Goal: Task Accomplishment & Management: Manage account settings

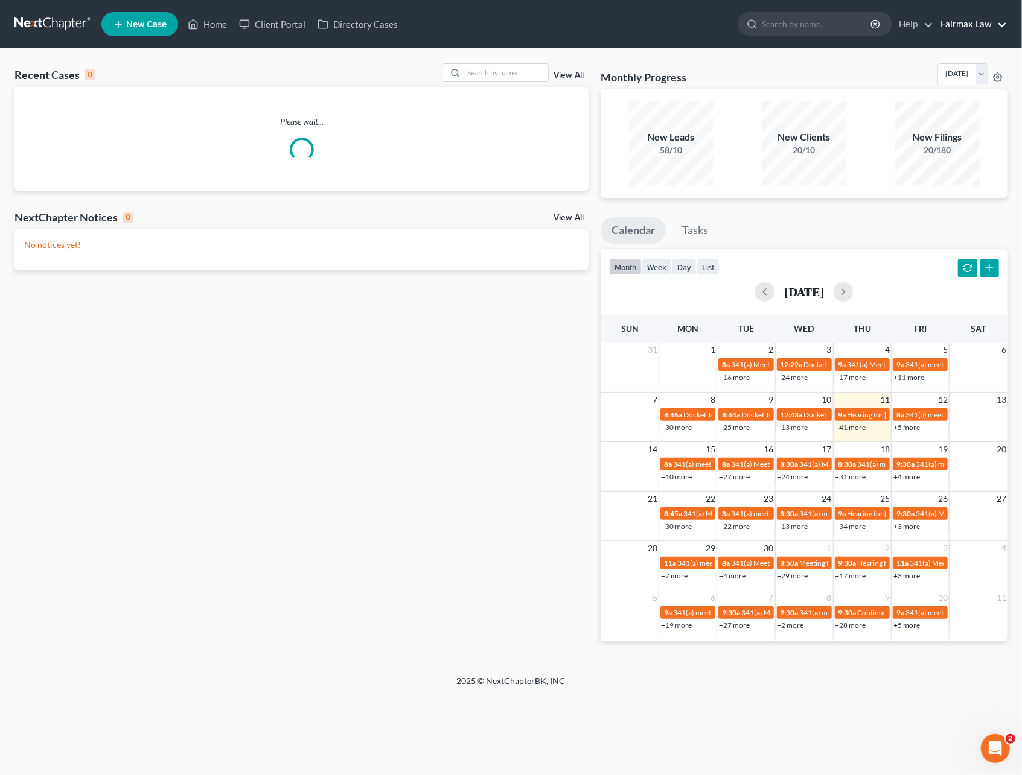
click at [963, 29] on link "Fairmax Law" at bounding box center [970, 24] width 72 height 22
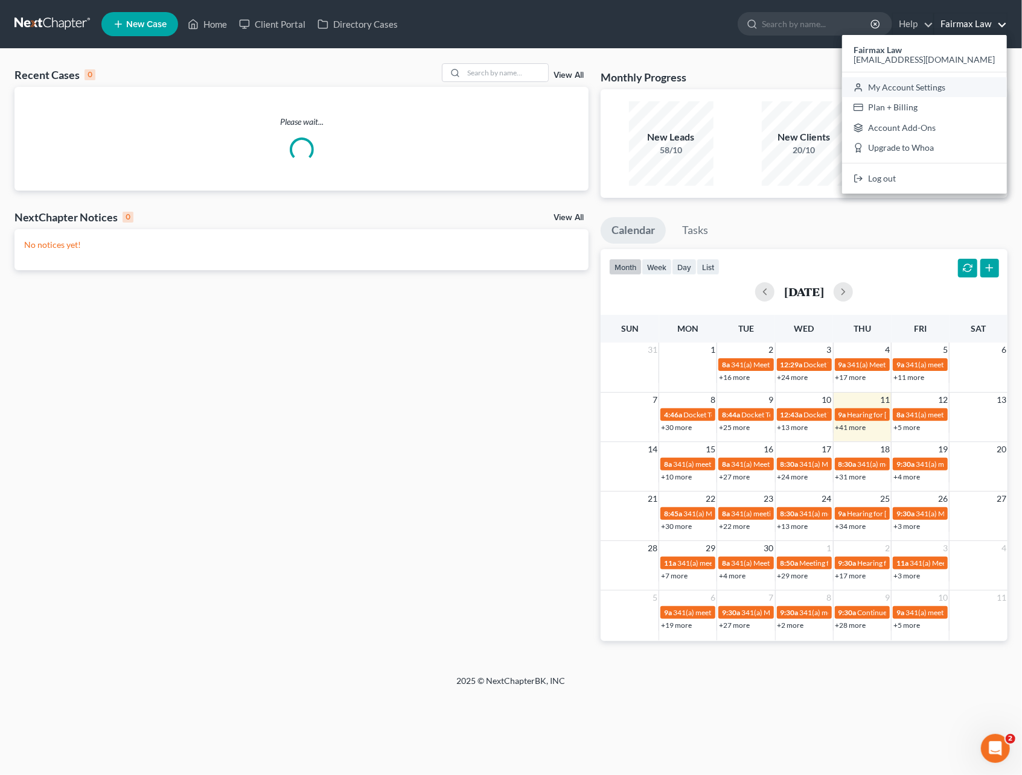
click at [935, 84] on link "My Account Settings" at bounding box center [924, 87] width 165 height 21
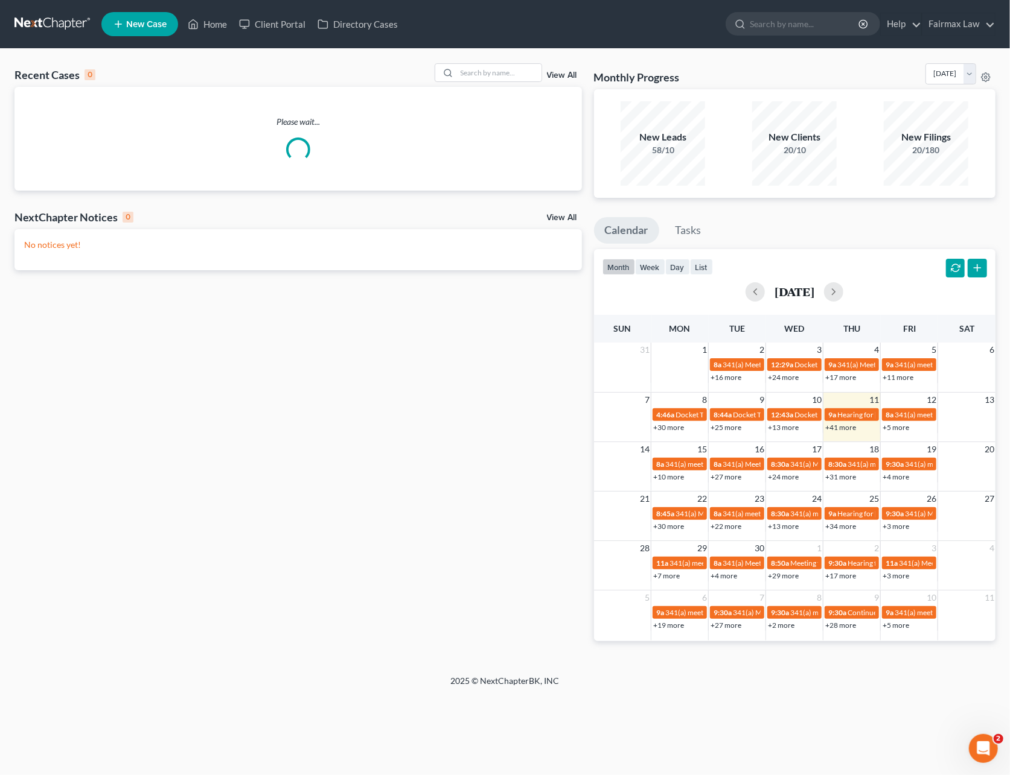
select select "24"
select select "23"
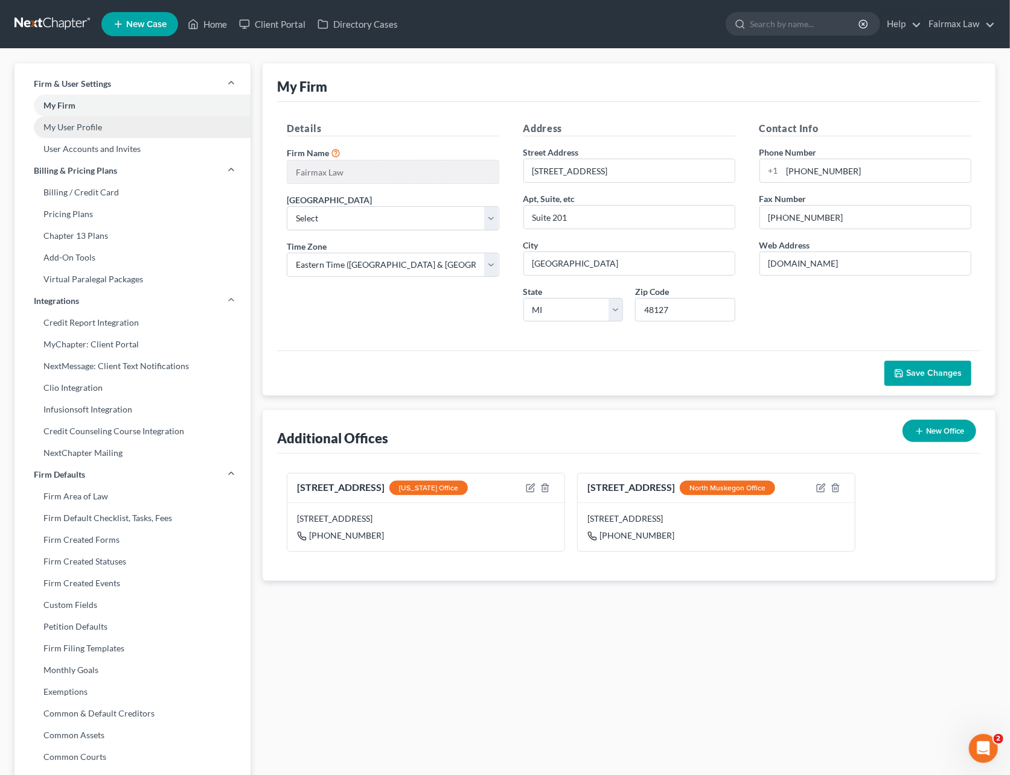
click at [75, 127] on link "My User Profile" at bounding box center [132, 127] width 236 height 22
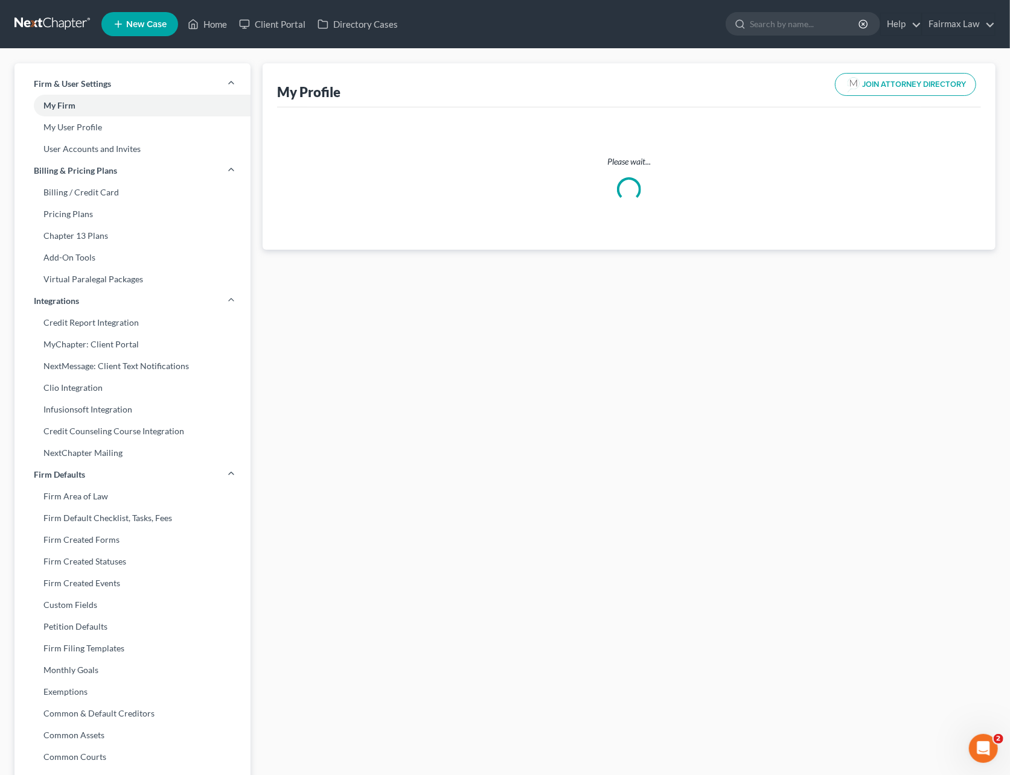
select select "23"
select select "61"
select select "attorney"
select select "0"
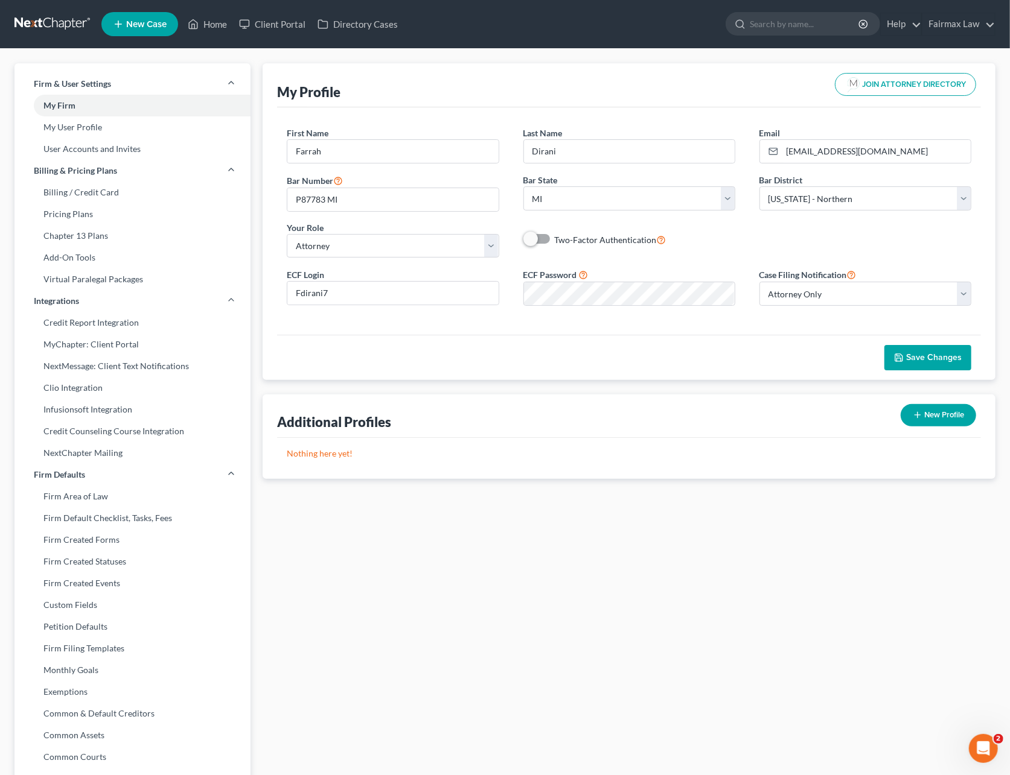
click at [943, 415] on button "New Profile" at bounding box center [937, 415] width 75 height 22
select select "40"
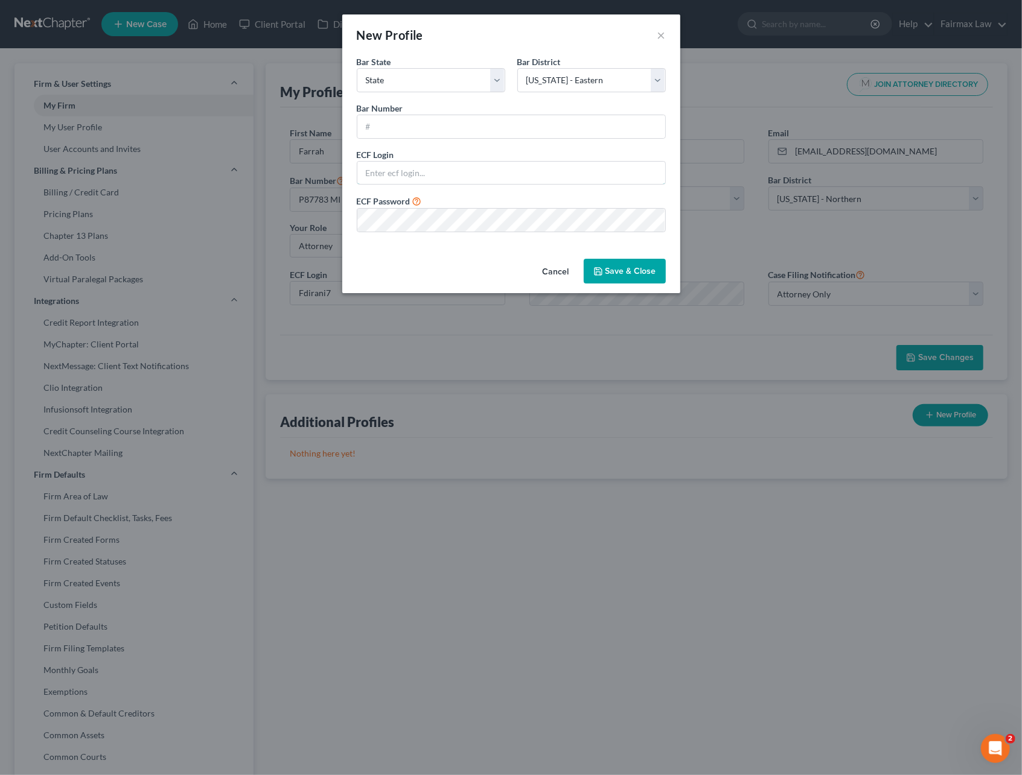
type input "[EMAIL_ADDRESS][DOMAIN_NAME]"
click at [437, 80] on select "State [US_STATE] AK AR AZ CA CO CT DE DC [GEOGRAPHIC_DATA] [GEOGRAPHIC_DATA] GU…" at bounding box center [431, 80] width 148 height 24
select select "23"
click at [357, 68] on select "State [US_STATE] AK AR AZ CA CO CT DE DC [GEOGRAPHIC_DATA] [GEOGRAPHIC_DATA] GU…" at bounding box center [431, 80] width 148 height 24
click at [433, 124] on input "text" at bounding box center [511, 126] width 308 height 23
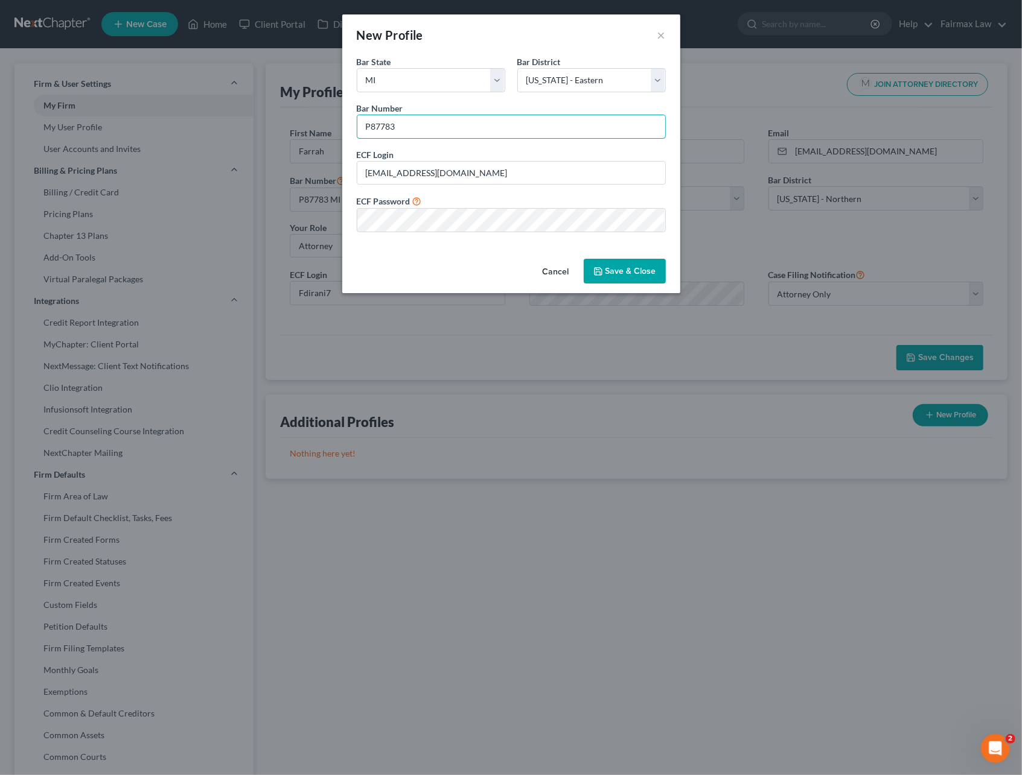
type input "P87783"
click at [464, 180] on input "[EMAIL_ADDRESS][DOMAIN_NAME]" at bounding box center [511, 173] width 308 height 23
drag, startPoint x: 462, startPoint y: 176, endPoint x: 355, endPoint y: 184, distance: 107.1
click at [355, 184] on div "ECF Login * [EMAIL_ADDRESS][DOMAIN_NAME]" at bounding box center [511, 166] width 321 height 37
paste input "dirani7"
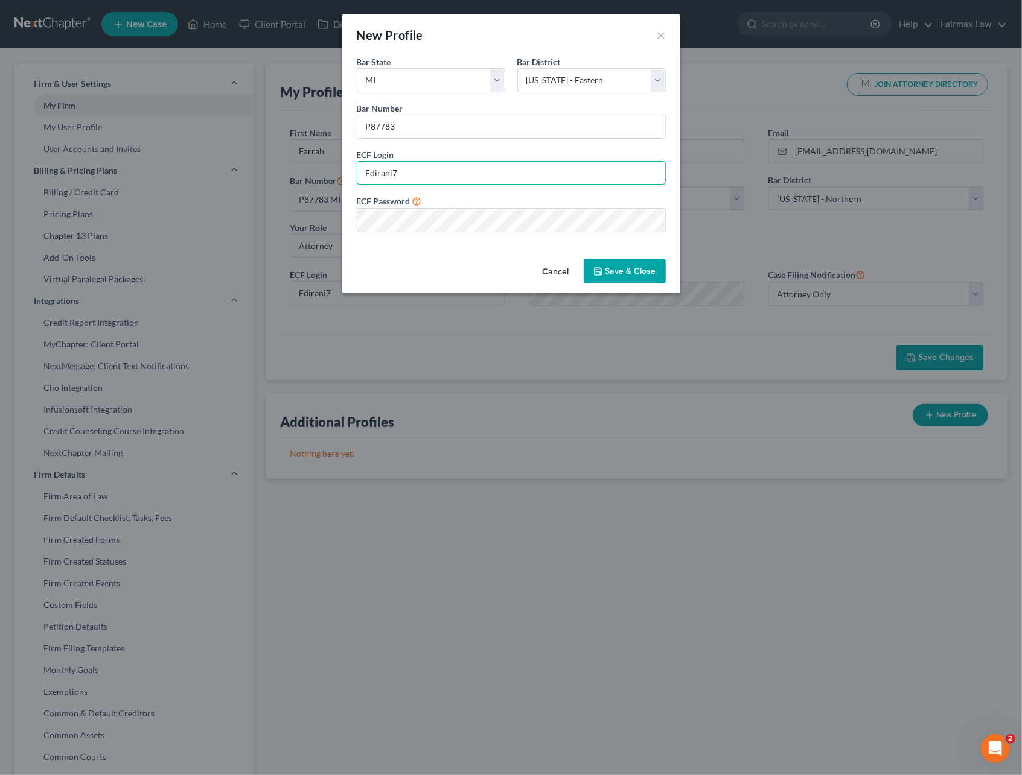
type input "Fdirani7"
click at [371, 256] on div "Cancel Save & Close" at bounding box center [511, 274] width 338 height 40
click at [628, 278] on button "Save & Close" at bounding box center [625, 271] width 82 height 25
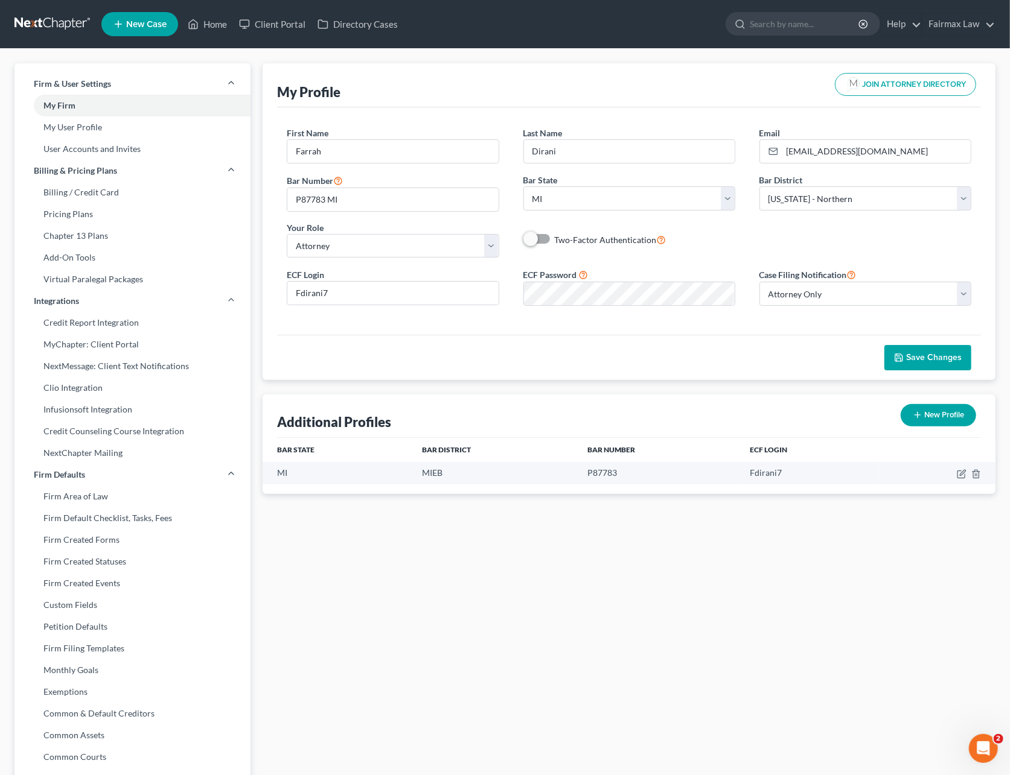
click at [938, 423] on button "New Profile" at bounding box center [937, 415] width 75 height 22
select select "40"
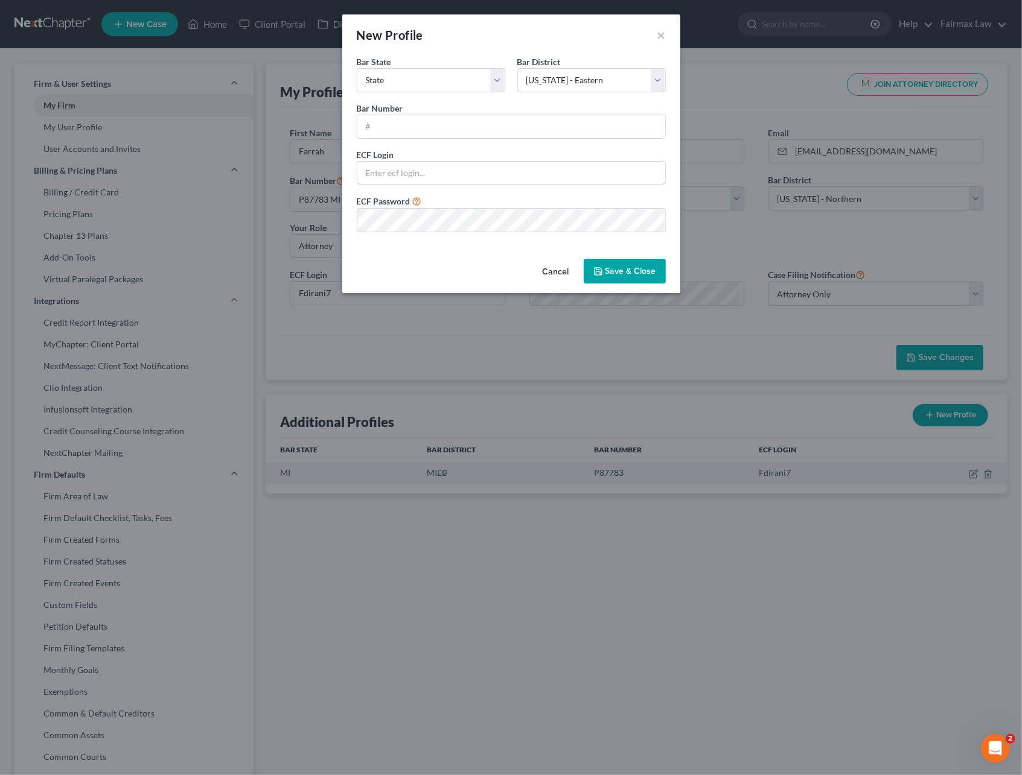
type input "[EMAIL_ADDRESS][DOMAIN_NAME]"
click at [443, 81] on select "State [US_STATE] AK AR AZ CA CO CT DE DC [GEOGRAPHIC_DATA] [GEOGRAPHIC_DATA] GU…" at bounding box center [431, 80] width 148 height 24
select select "23"
click at [357, 68] on select "State [US_STATE] AK AR AZ CA CO CT DE DC [GEOGRAPHIC_DATA] [GEOGRAPHIC_DATA] GU…" at bounding box center [431, 80] width 148 height 24
click at [544, 81] on select "Select [US_STATE] - [GEOGRAPHIC_DATA] [US_STATE] - [GEOGRAPHIC_DATA][US_STATE] …" at bounding box center [591, 80] width 148 height 24
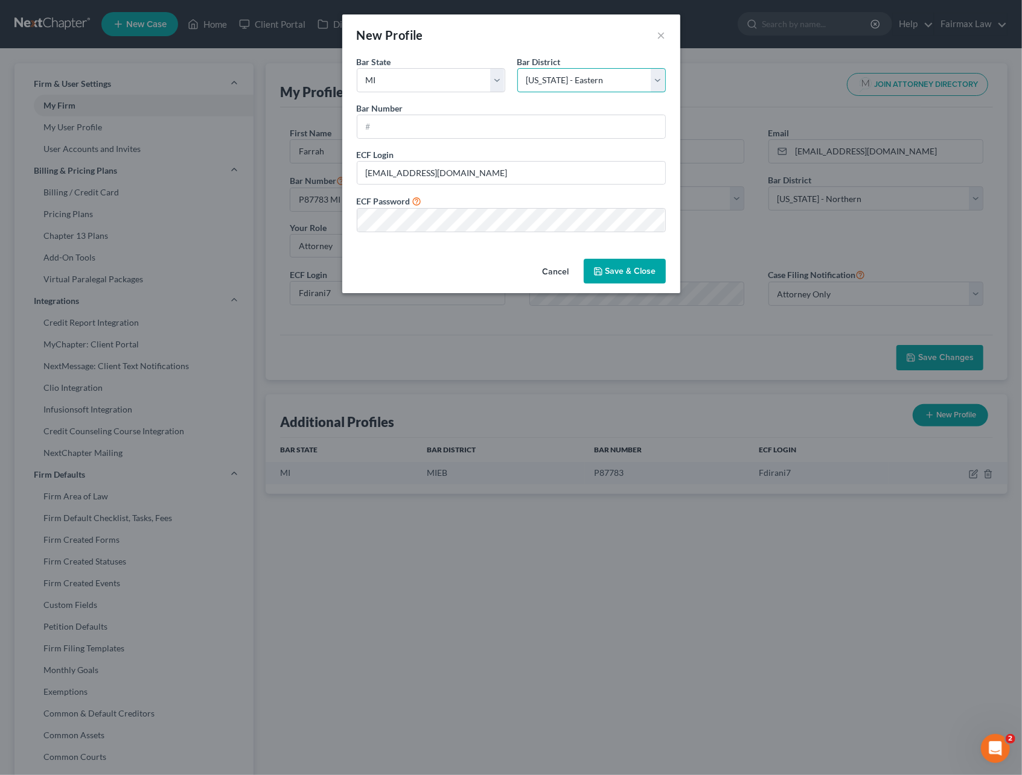
select select "41"
click at [517, 68] on select "Select [US_STATE] - [GEOGRAPHIC_DATA] [US_STATE] - [GEOGRAPHIC_DATA][US_STATE] …" at bounding box center [591, 80] width 148 height 24
click at [415, 129] on input "text" at bounding box center [511, 126] width 308 height 23
type input "P87783"
drag, startPoint x: 462, startPoint y: 167, endPoint x: 476, endPoint y: 172, distance: 14.1
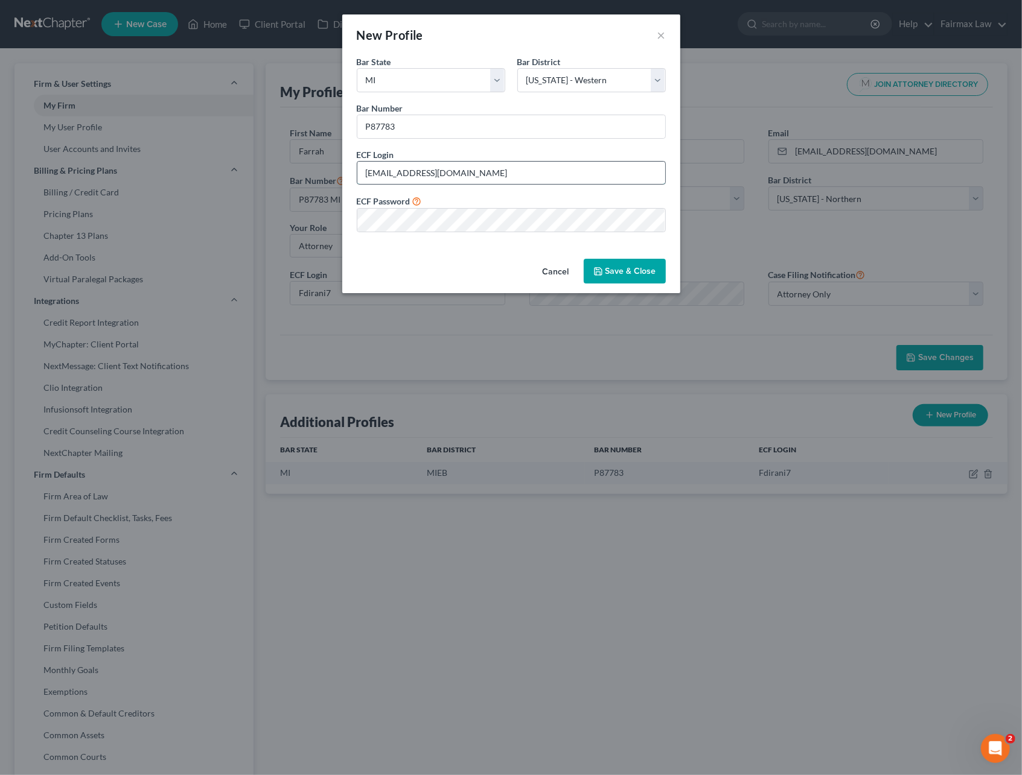
click at [462, 167] on input "[EMAIL_ADDRESS][DOMAIN_NAME]" at bounding box center [511, 173] width 308 height 23
drag, startPoint x: 476, startPoint y: 172, endPoint x: 307, endPoint y: 188, distance: 169.7
click at [307, 188] on div "New Profile × Bar State * State [US_STATE] AK AR AZ CA CO CT DE DC [GEOGRAPHIC_…" at bounding box center [511, 387] width 1022 height 775
paste input "dirani7"
type input "Fdirani7"
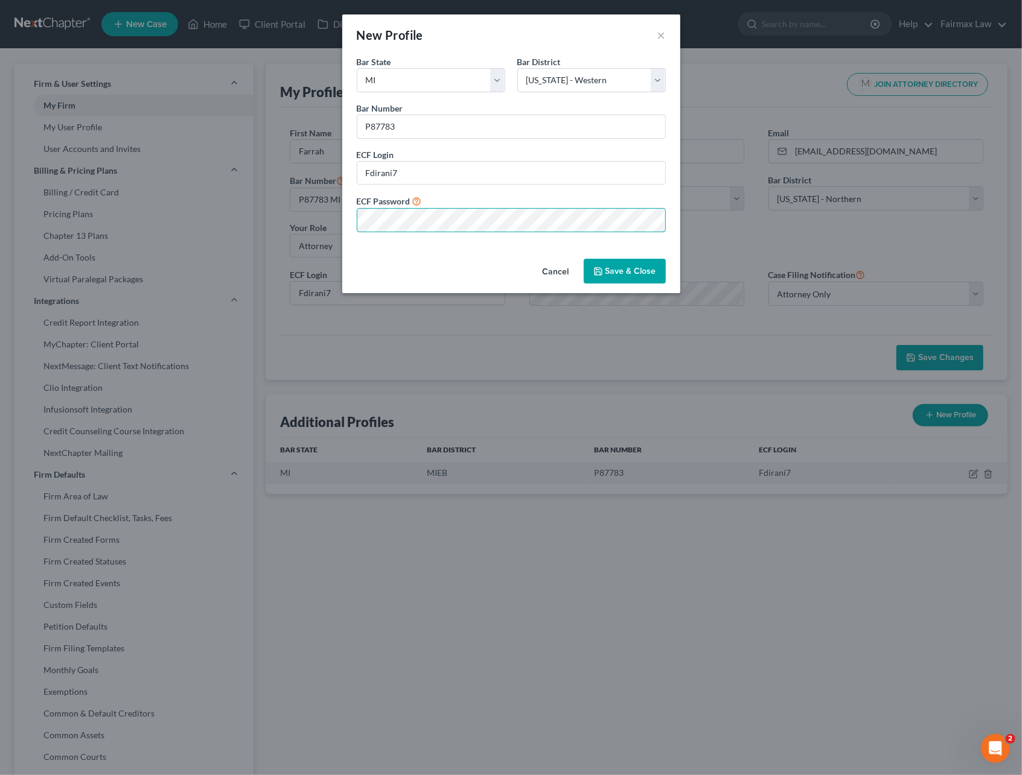
click at [302, 226] on div "New Profile × Bar State * State [US_STATE] AK AR AZ CA CO CT DE DC [GEOGRAPHIC_…" at bounding box center [511, 387] width 1022 height 775
click at [365, 256] on div "Cancel Save & Close" at bounding box center [511, 274] width 338 height 40
click at [617, 269] on button "Save & Close" at bounding box center [625, 271] width 82 height 25
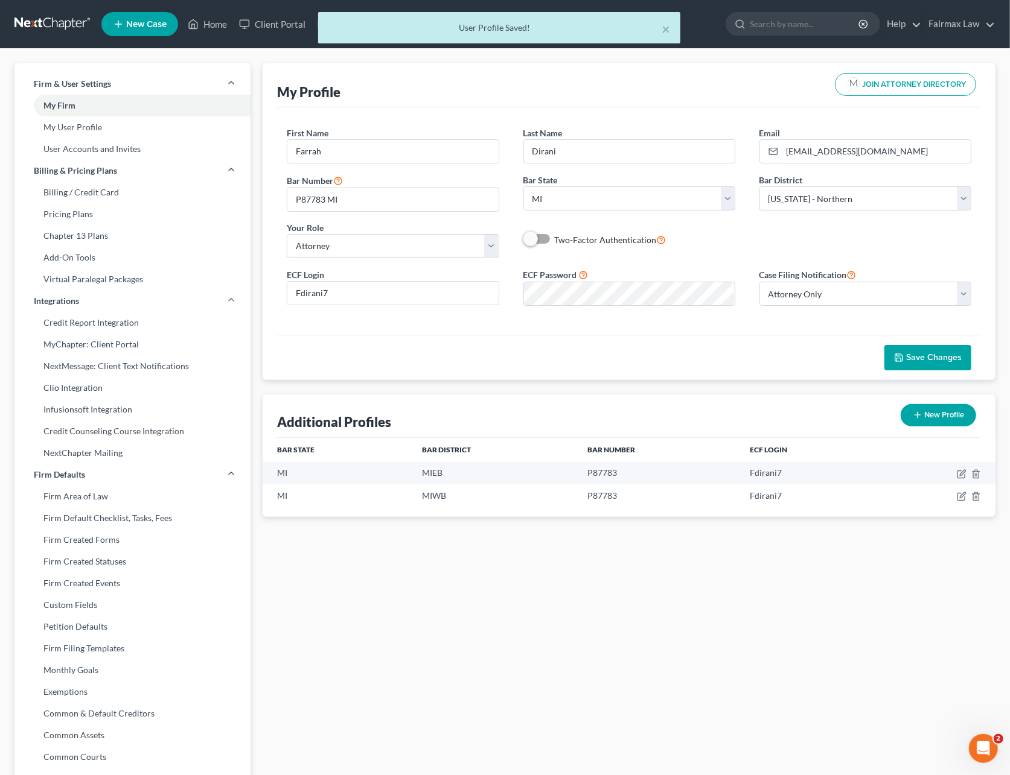
click at [954, 28] on div "× User Profile Saved!" at bounding box center [499, 30] width 1010 height 37
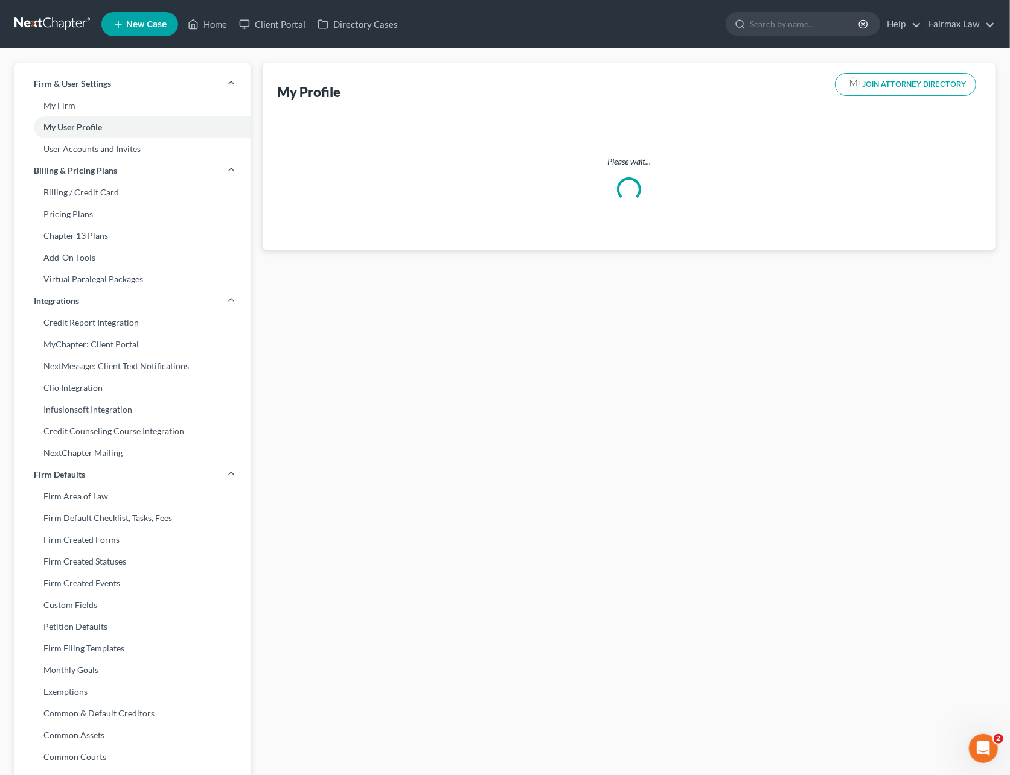
select select "23"
select select "attorney"
select select "0"
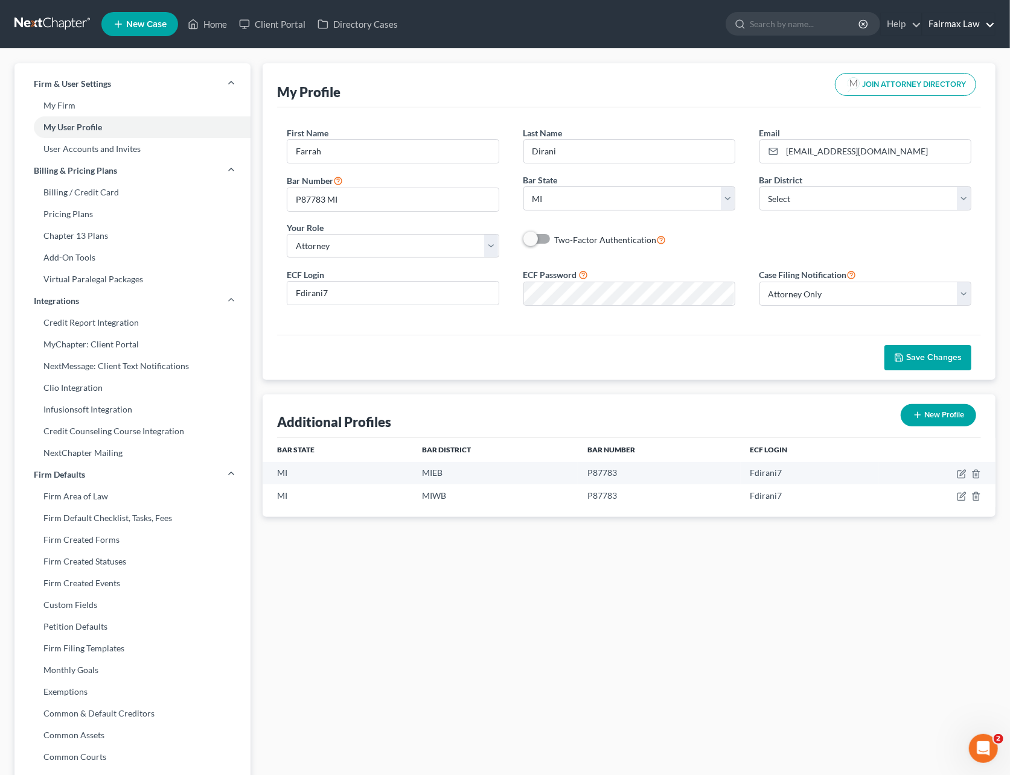
click at [938, 27] on link "Fairmax Law" at bounding box center [958, 24] width 72 height 22
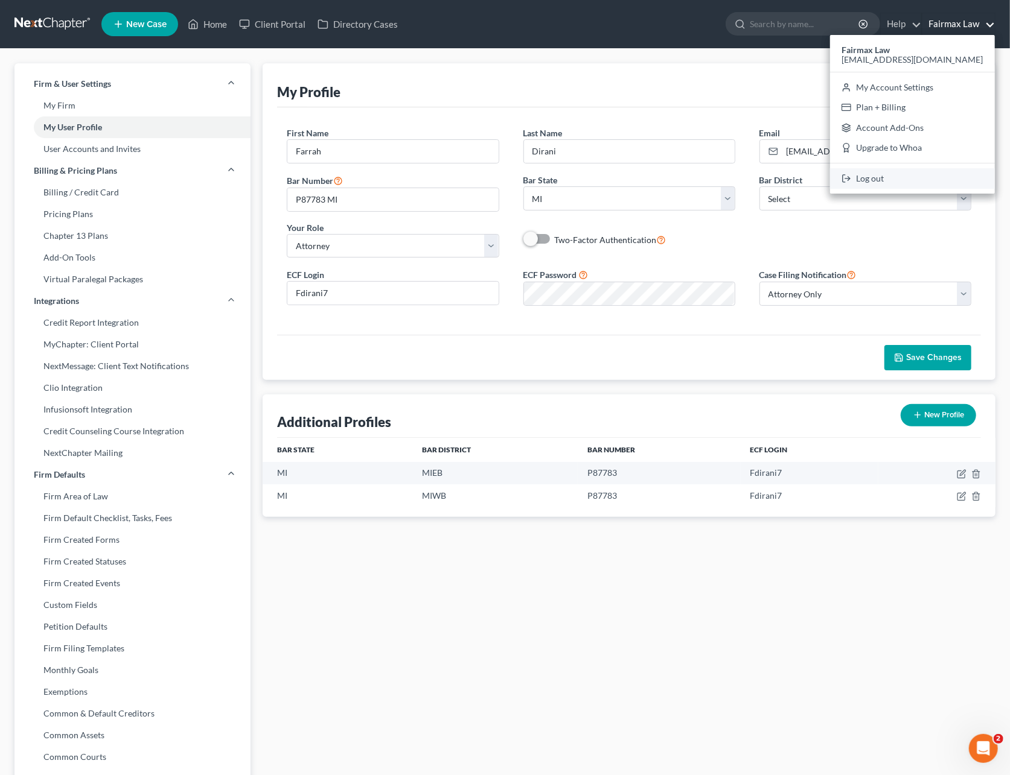
click at [915, 174] on link "Log out" at bounding box center [912, 178] width 165 height 21
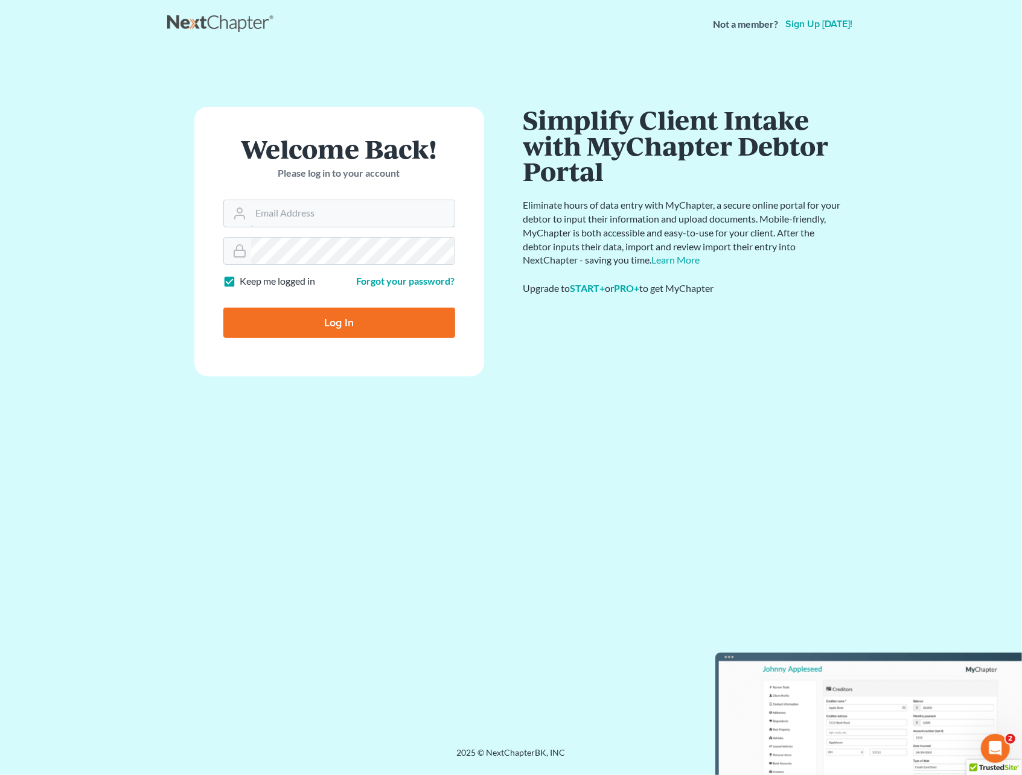
type input "Farrah@fairmaxlaw.com"
click at [298, 324] on input "Log In" at bounding box center [339, 323] width 232 height 30
type input "Thinking..."
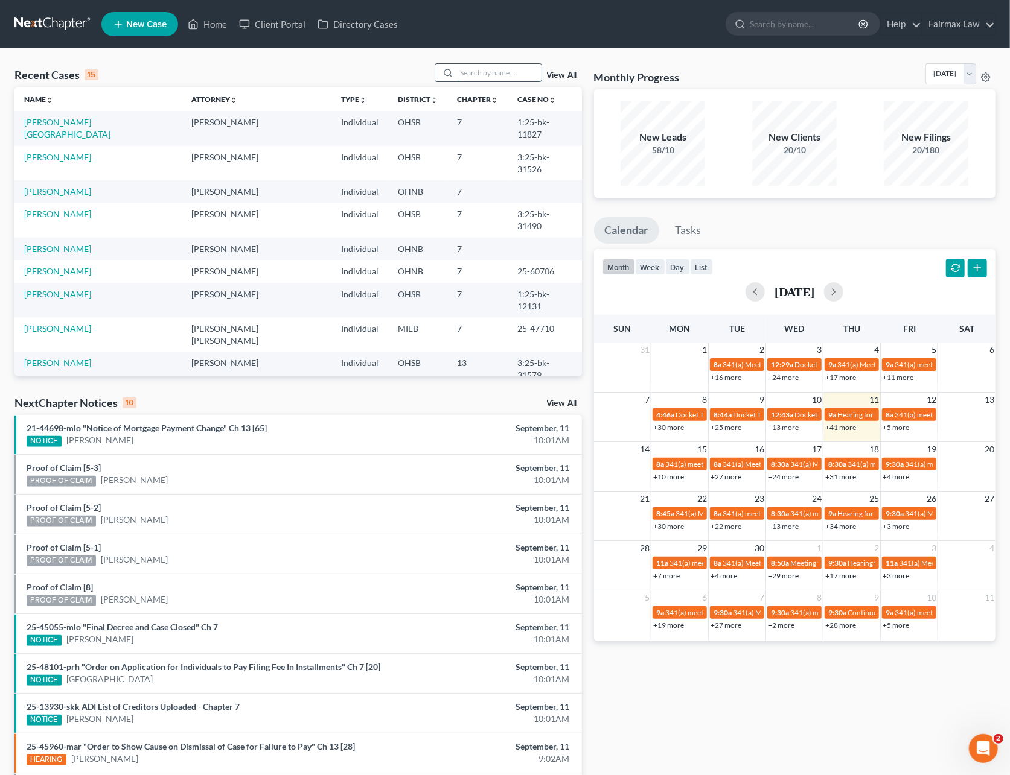
click at [459, 76] on input "search" at bounding box center [499, 72] width 84 height 17
type input "jalen ford"
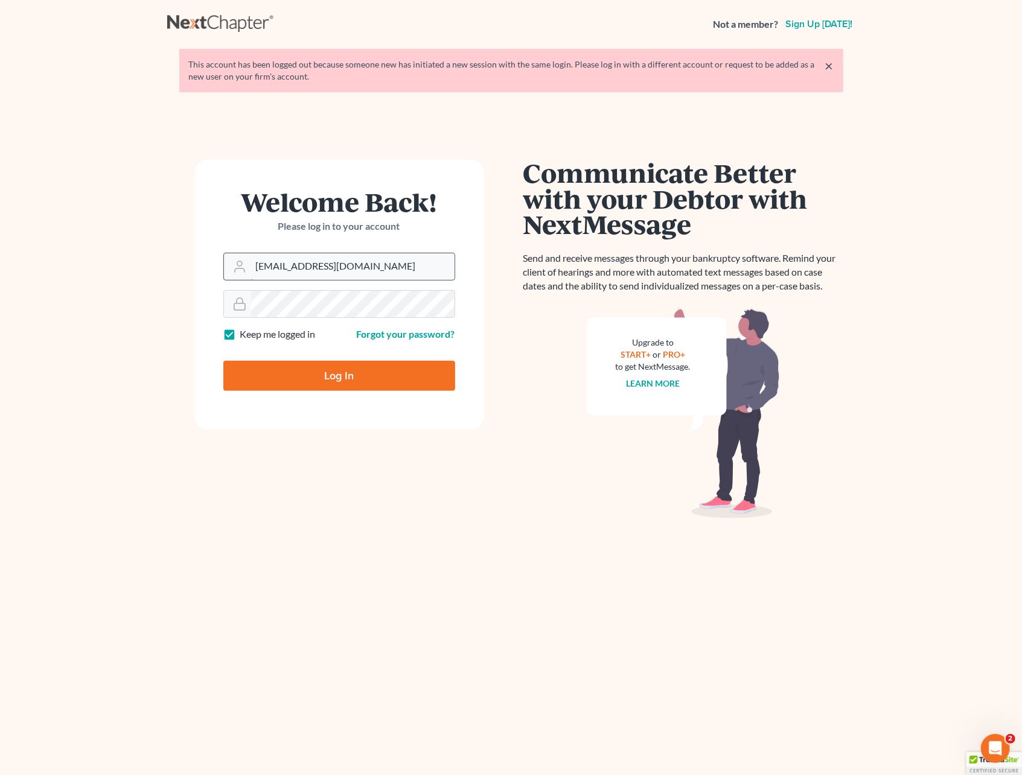
click at [346, 276] on input "[EMAIL_ADDRESS][DOMAIN_NAME]" at bounding box center [352, 266] width 203 height 27
type input "[PERSON_NAME][EMAIL_ADDRESS][DOMAIN_NAME]"
click at [314, 383] on input "Log In" at bounding box center [339, 376] width 232 height 30
type input "Thinking..."
